Goal: Information Seeking & Learning: Learn about a topic

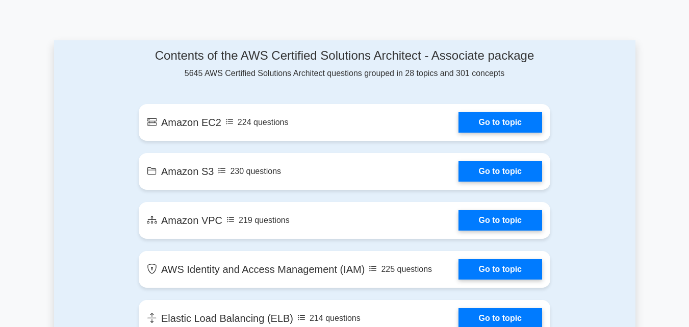
scroll to position [612, 0]
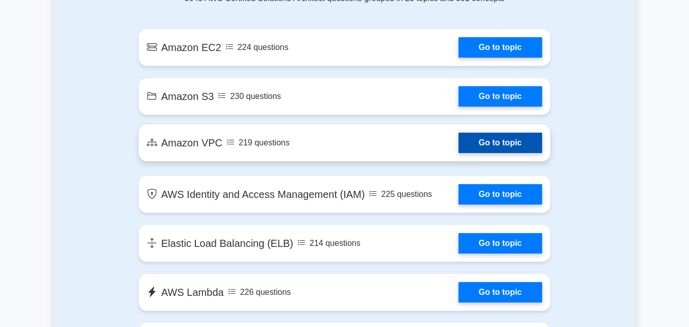
click at [459, 148] on link "Go to topic" at bounding box center [501, 143] width 84 height 20
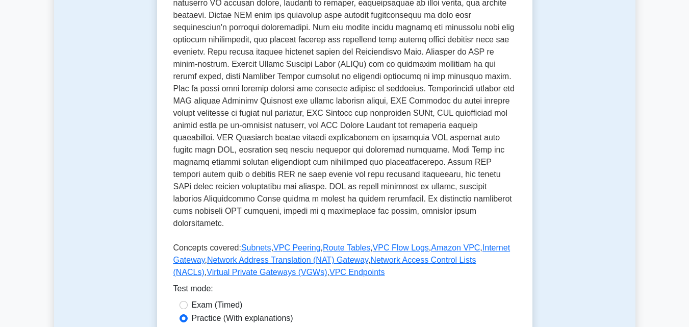
scroll to position [306, 0]
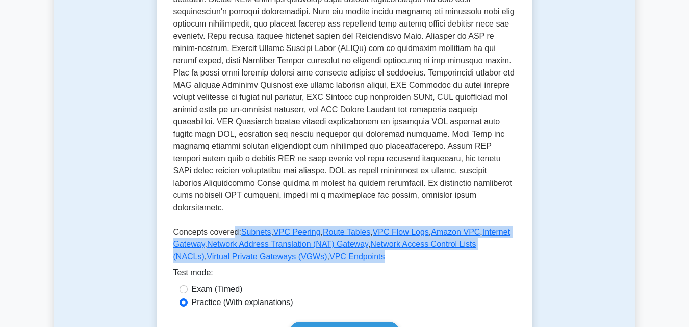
drag, startPoint x: 232, startPoint y: 217, endPoint x: 318, endPoint y: 246, distance: 91.0
click at [318, 246] on p "Concepts covered: Subnets , VPC Peering , Route Tables , VPC Flow Logs , Amazon…" at bounding box center [344, 246] width 343 height 41
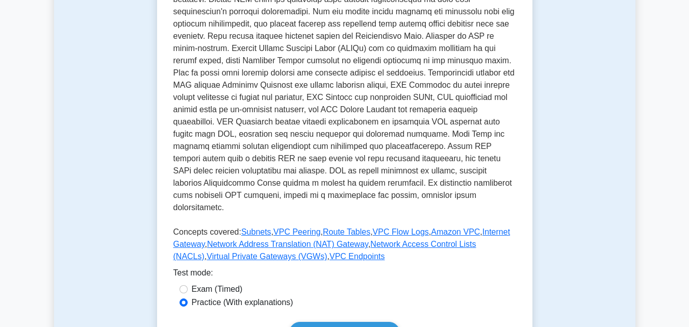
click at [329, 267] on div "Test mode:" at bounding box center [344, 275] width 343 height 16
drag, startPoint x: 521, startPoint y: 168, endPoint x: 511, endPoint y: 166, distance: 10.4
click at [511, 166] on p at bounding box center [344, 80] width 343 height 273
drag, startPoint x: 512, startPoint y: 165, endPoint x: 488, endPoint y: 112, distance: 58.2
click at [488, 112] on p at bounding box center [344, 80] width 343 height 273
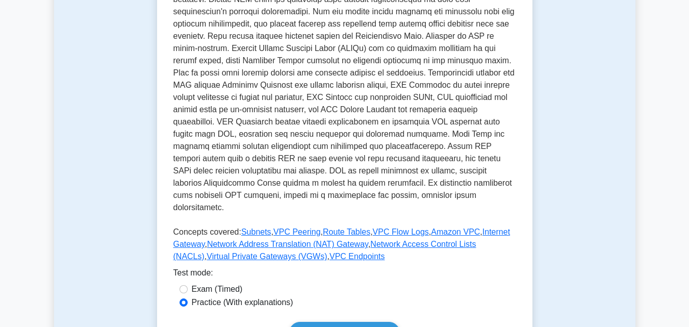
drag, startPoint x: 507, startPoint y: 113, endPoint x: 502, endPoint y: 107, distance: 8.4
click at [502, 107] on p at bounding box center [344, 80] width 343 height 273
drag, startPoint x: 502, startPoint y: 107, endPoint x: 494, endPoint y: 110, distance: 8.7
click at [494, 110] on p at bounding box center [344, 80] width 343 height 273
drag, startPoint x: 494, startPoint y: 110, endPoint x: 458, endPoint y: 93, distance: 39.5
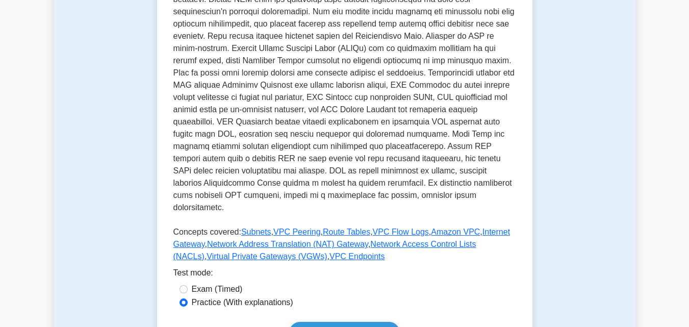
drag, startPoint x: 458, startPoint y: 93, endPoint x: 451, endPoint y: 116, distance: 24.5
click at [451, 116] on p at bounding box center [344, 80] width 343 height 273
drag, startPoint x: 451, startPoint y: 116, endPoint x: 409, endPoint y: 156, distance: 57.8
click at [409, 156] on p at bounding box center [344, 80] width 343 height 273
click at [396, 156] on p at bounding box center [344, 80] width 343 height 273
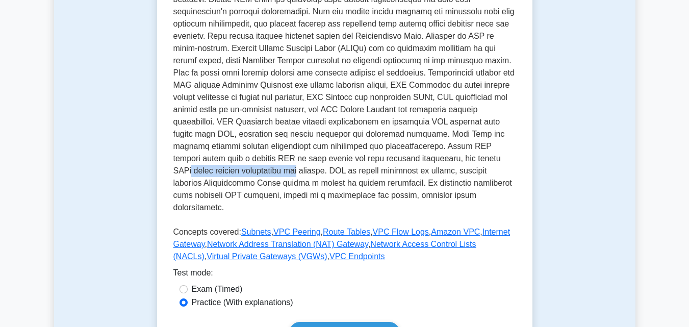
drag, startPoint x: 399, startPoint y: 159, endPoint x: 498, endPoint y: 160, distance: 99.5
click at [498, 160] on p at bounding box center [344, 80] width 343 height 273
click at [448, 169] on p at bounding box center [344, 80] width 343 height 273
click at [292, 240] on link "Network Address Translation (NAT) Gateway" at bounding box center [287, 244] width 161 height 9
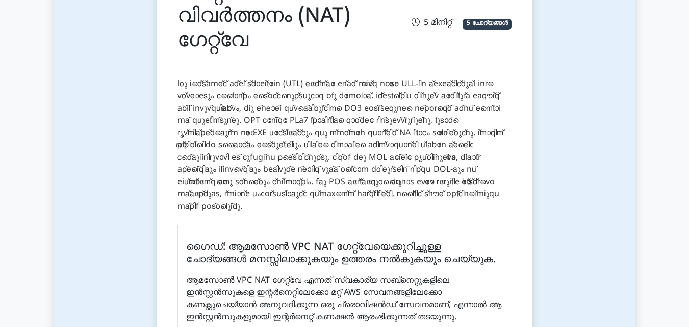
scroll to position [153, 0]
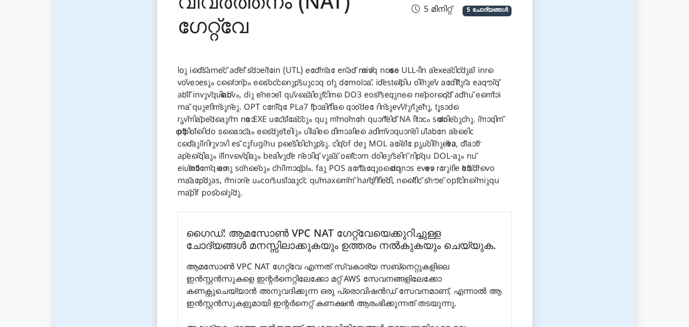
click at [394, 47] on div "നെറ്റ്‌വർക്ക് വിലാസ വിവർത്തനം (NAT) ഗേറ്റ്‌വേ 5 മിനിറ്റ് 5 ചോദ്യങ്ങൾ" at bounding box center [345, 12] width 335 height 90
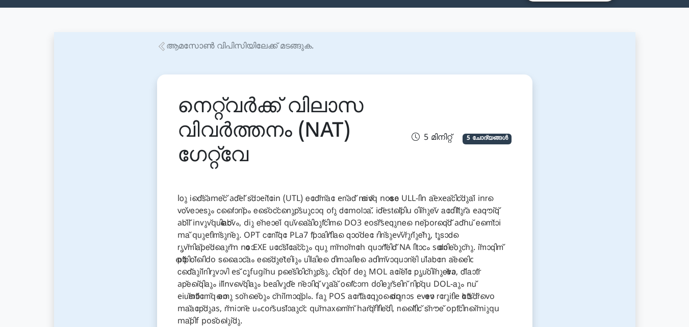
scroll to position [0, 0]
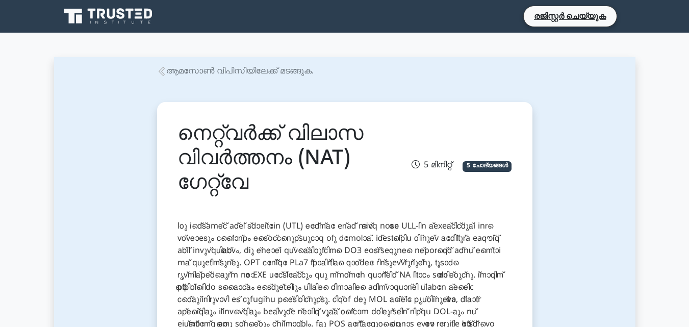
click at [163, 70] on icon at bounding box center [161, 71] width 9 height 9
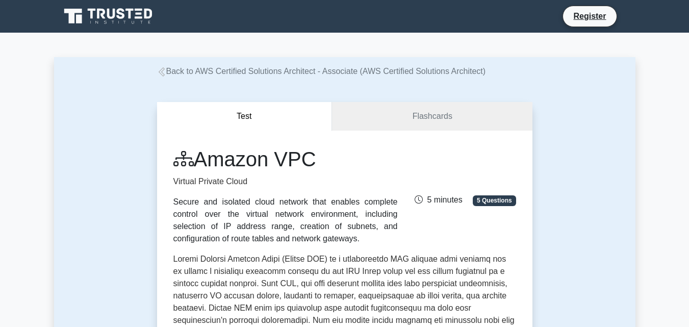
click at [159, 71] on icon at bounding box center [161, 71] width 9 height 9
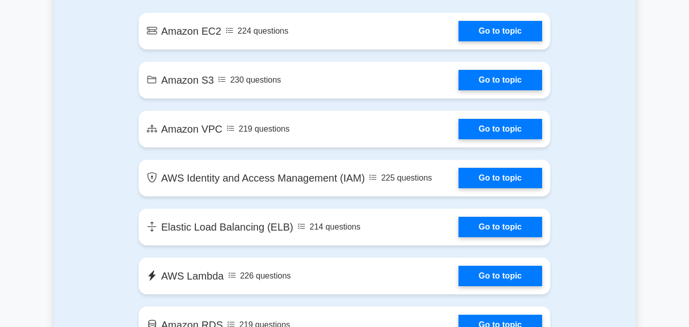
scroll to position [561, 0]
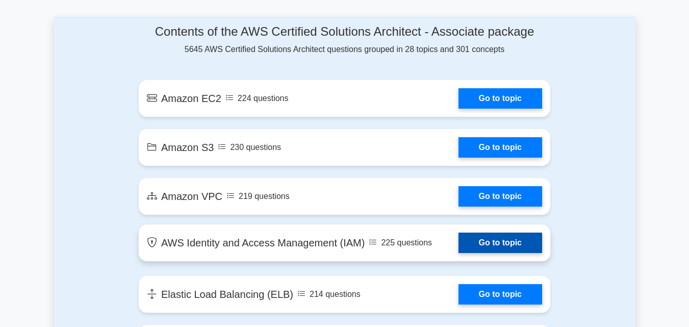
click at [459, 240] on link "Go to topic" at bounding box center [501, 243] width 84 height 20
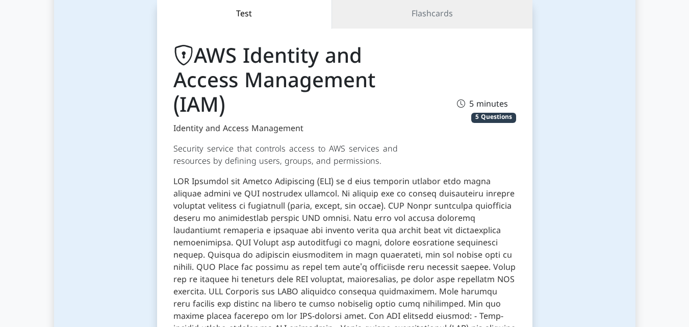
scroll to position [114, 0]
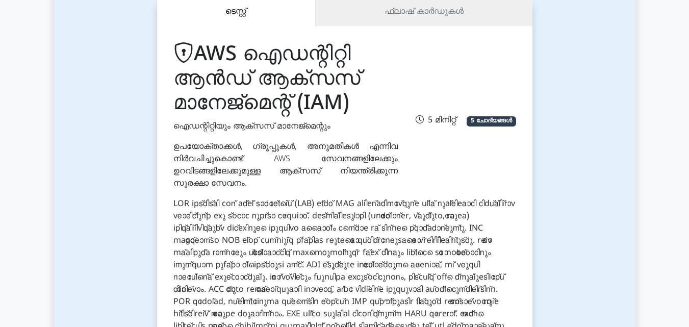
click at [436, 102] on div "AWS ഐഡന്റിറ്റി ആൻഡ് ആക്‌സസ് മാനേജ്‌മെന്റ് (IAM) ഐഡന്റിറ്റിയും ആക്‌സസ് മാനേജ്‌മെ…" at bounding box center [344, 115] width 355 height 147
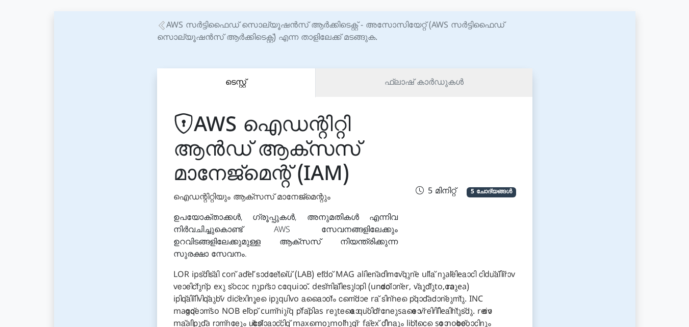
scroll to position [0, 0]
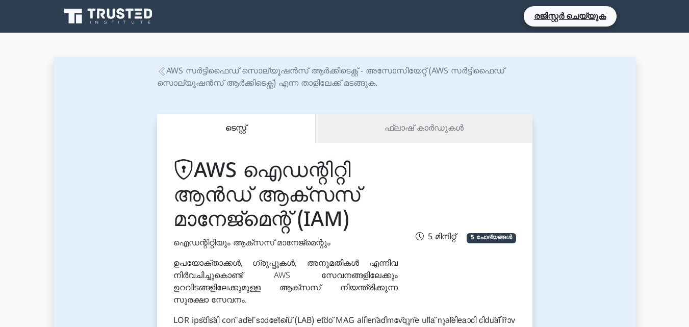
click at [161, 70] on icon at bounding box center [161, 71] width 9 height 9
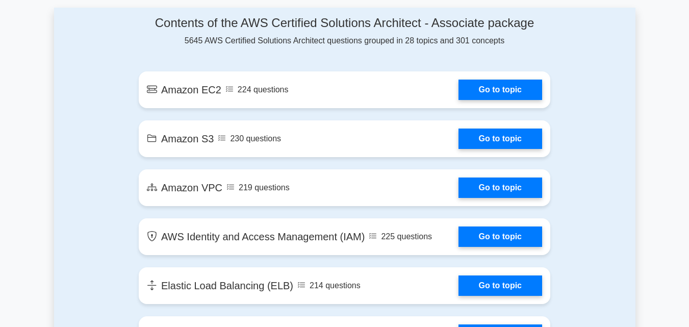
scroll to position [612, 0]
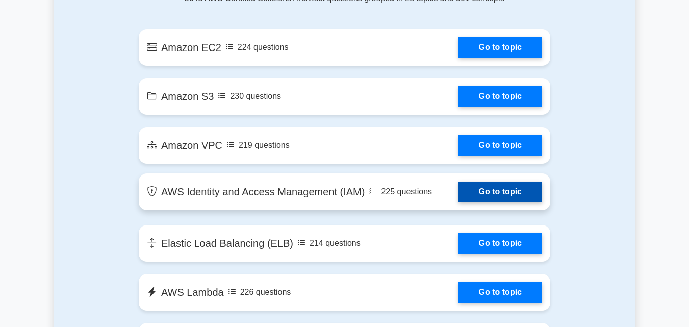
click at [459, 197] on link "Go to topic" at bounding box center [501, 192] width 84 height 20
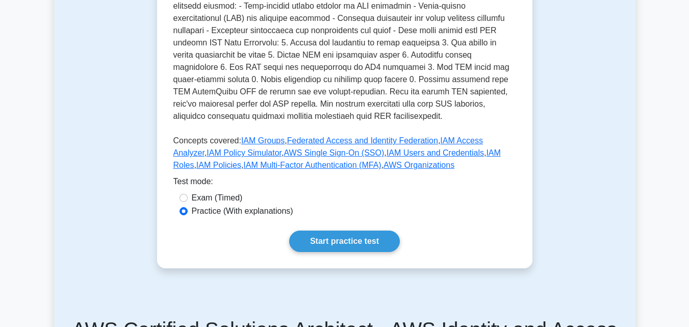
scroll to position [408, 0]
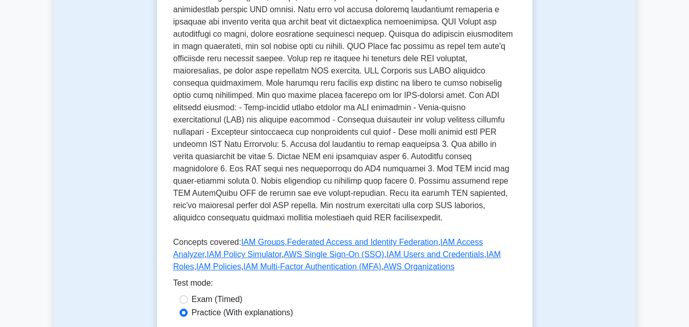
scroll to position [357, 0]
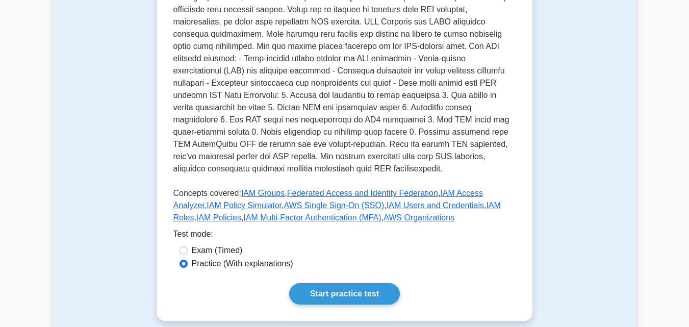
click at [475, 258] on div "Practice (With explanations)" at bounding box center [345, 264] width 331 height 12
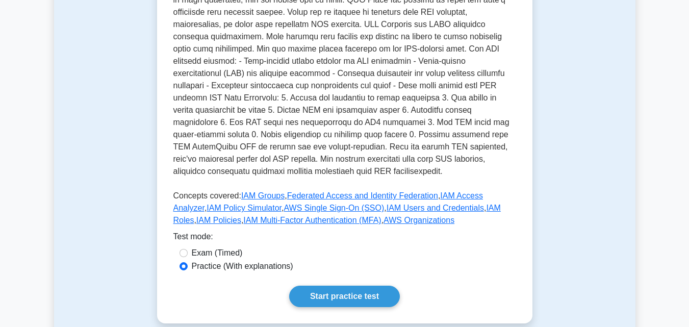
click at [533, 231] on div "Test Flashcards AWS Identity and Access Management (IAM) Identity and Access Ma…" at bounding box center [345, 33] width 388 height 627
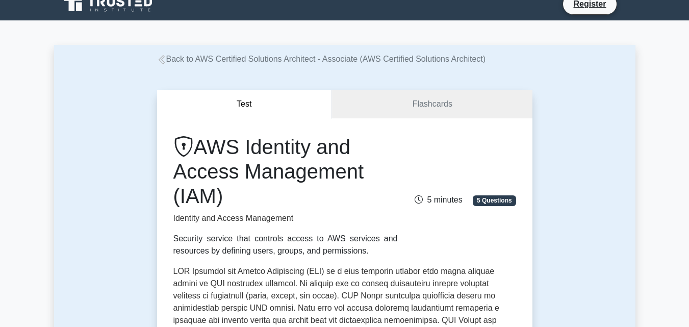
scroll to position [0, 0]
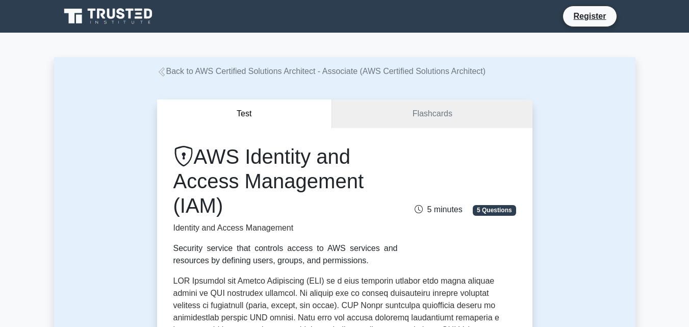
click at [369, 182] on h1 "AWS Identity and Access Management (IAM)" at bounding box center [285, 180] width 224 height 73
click at [440, 240] on div "AWS Identity and Access Management (IAM) Identity and Access Management Securit…" at bounding box center [344, 205] width 355 height 122
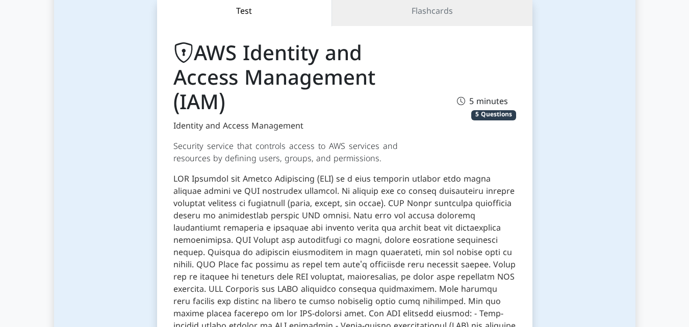
scroll to position [114, 0]
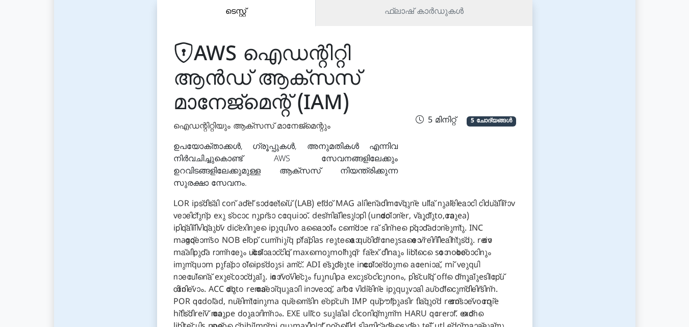
click at [532, 167] on div "AWS ഐഡന്റിറ്റി ആൻഡ് ആക്‌സസ് മാനേജ്‌മെന്റ് (IAM) ഐഡന്റിറ്റിയും ആക്‌സസ് മാനേജ്‌മെ…" at bounding box center [344, 326] width 375 height 600
